Goal: Obtain resource: Obtain resource

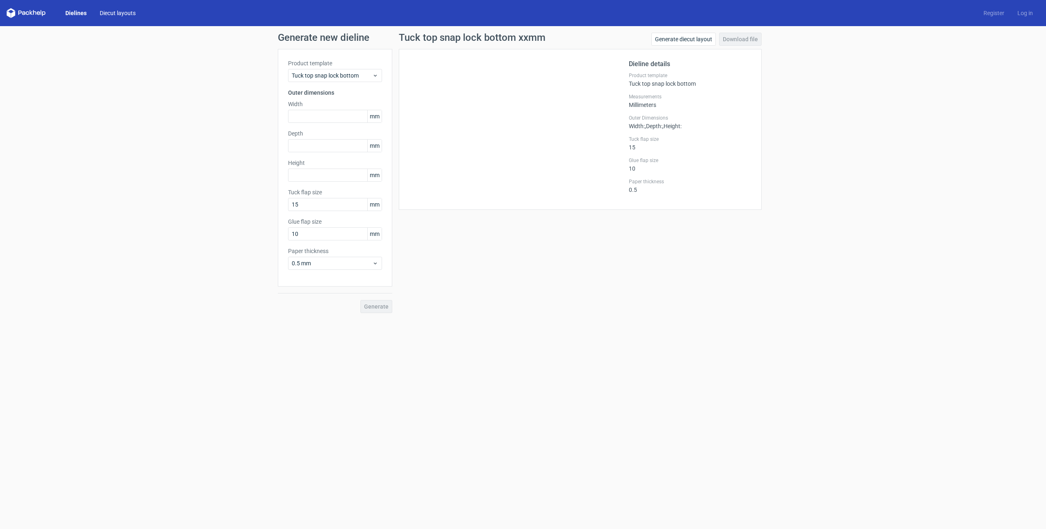
click at [110, 14] on link "Diecut layouts" at bounding box center [117, 13] width 49 height 8
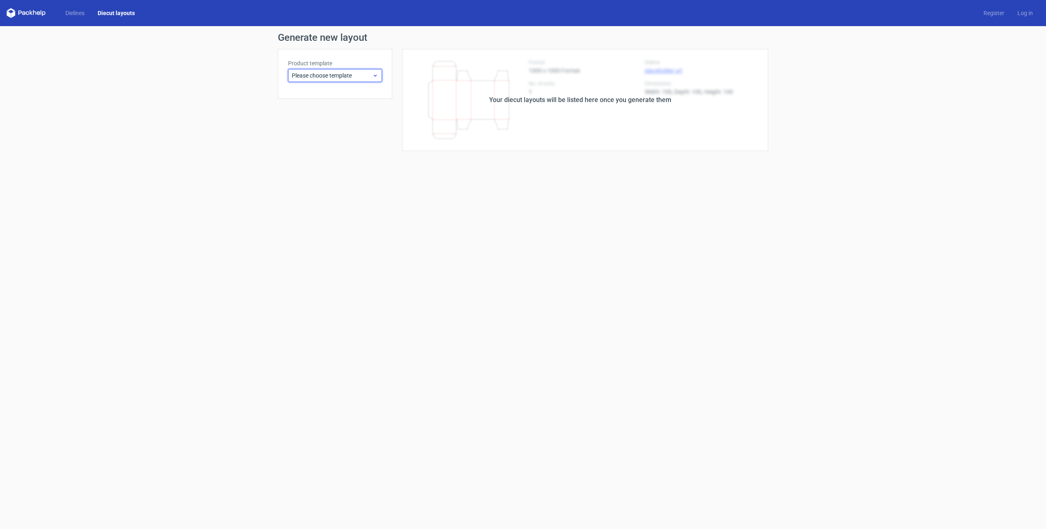
click at [338, 77] on span "Please choose template" at bounding box center [332, 75] width 80 height 8
click at [144, 73] on div "Generate new layout Product template Please choose template Your diecut layouts…" at bounding box center [523, 92] width 1046 height 132
click at [79, 13] on link "Dielines" at bounding box center [75, 13] width 32 height 8
